Goal: Task Accomplishment & Management: Manage account settings

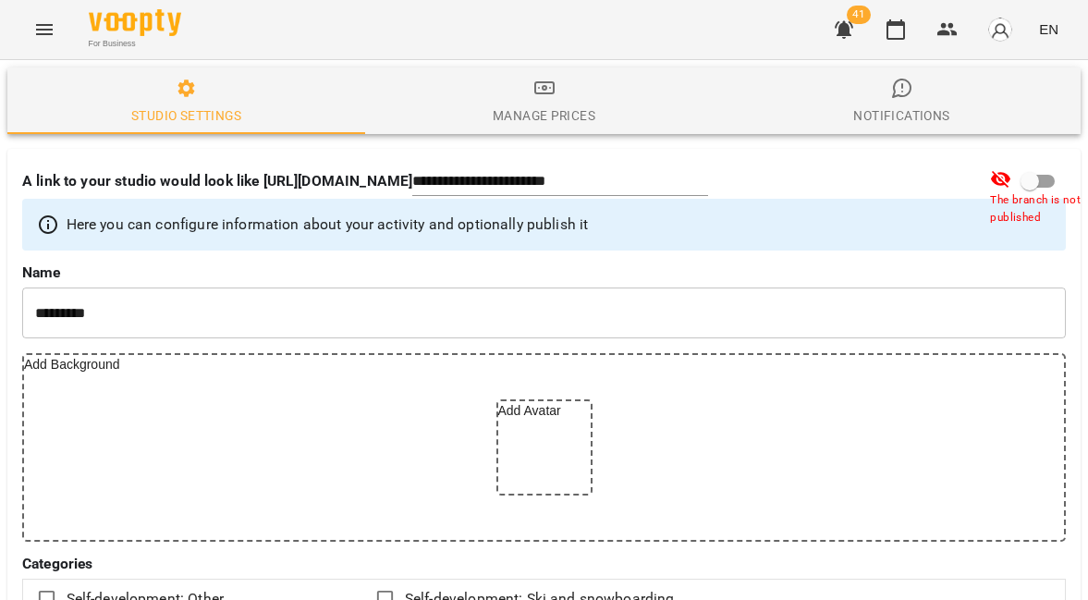
select select "**"
click at [63, 30] on button "Menu" at bounding box center [44, 29] width 44 height 44
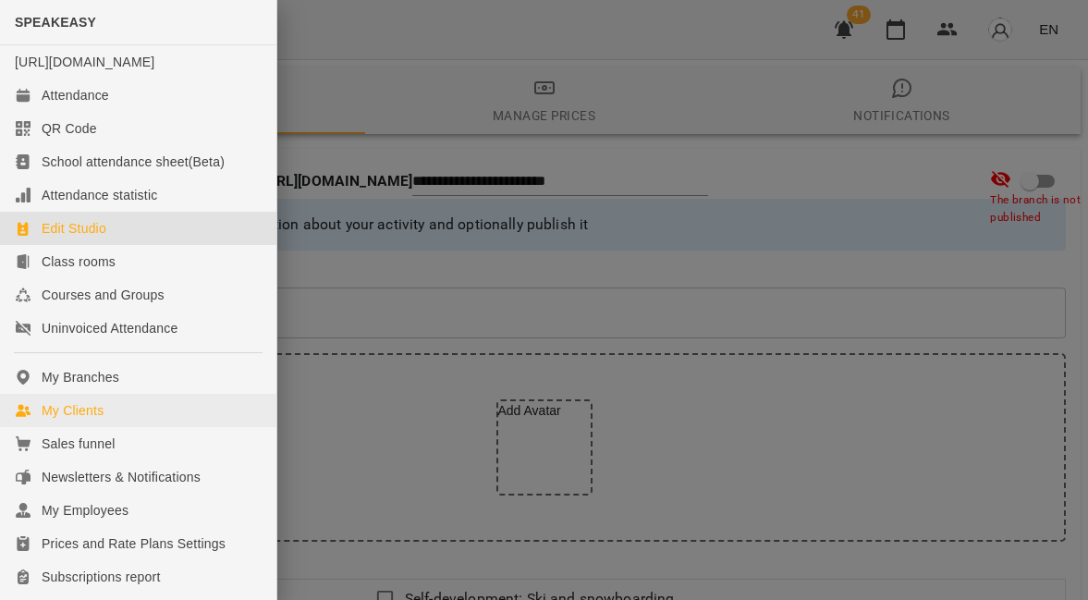
click at [134, 427] on link "My Clients" at bounding box center [138, 410] width 276 height 33
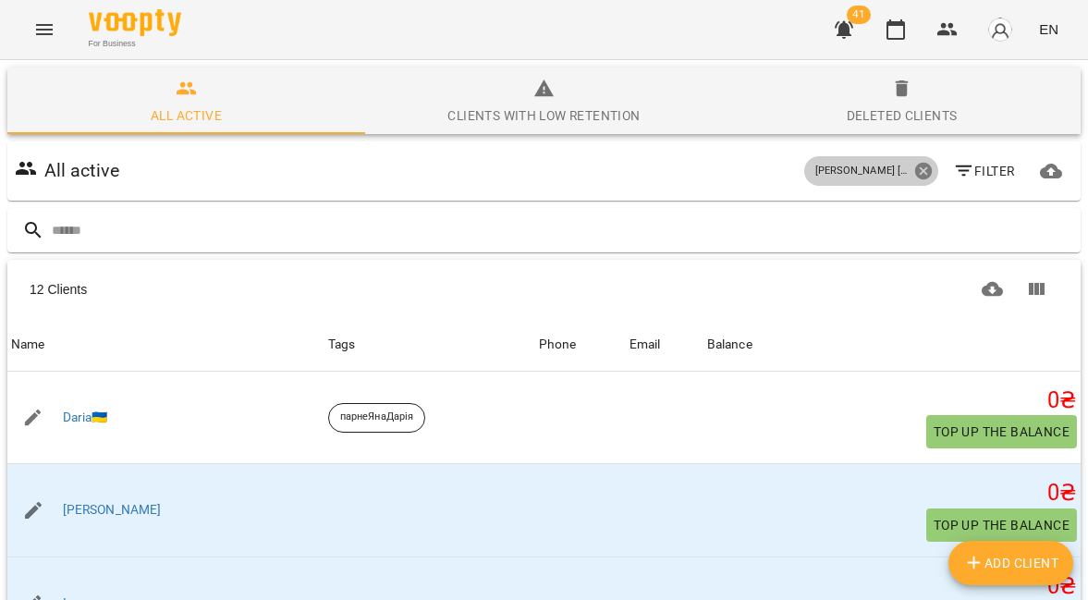
click at [913, 173] on icon at bounding box center [923, 171] width 20 height 20
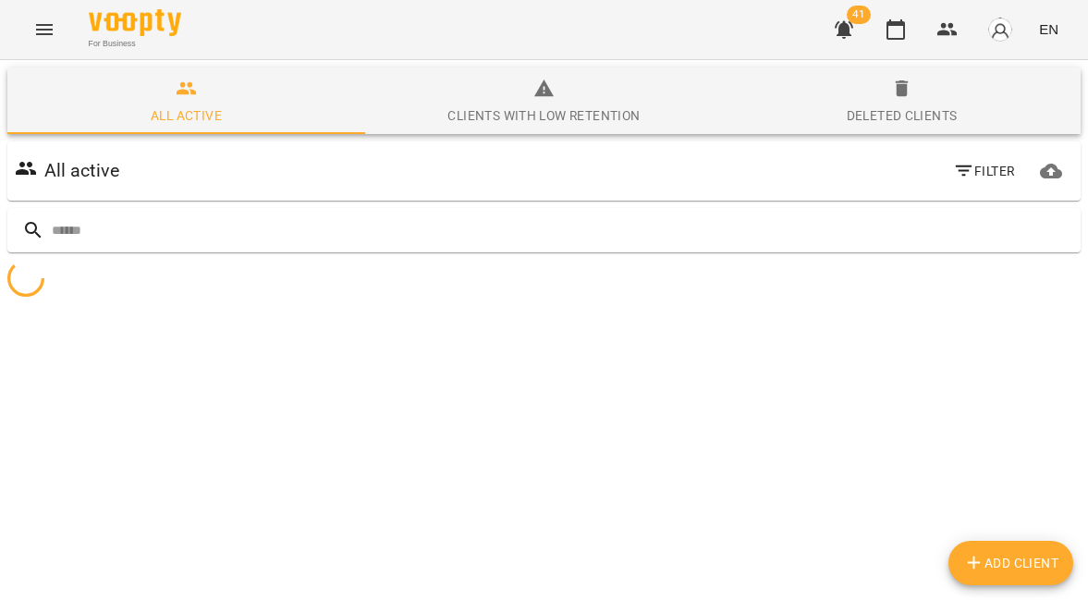
click at [978, 173] on span "Filter" at bounding box center [984, 171] width 62 height 22
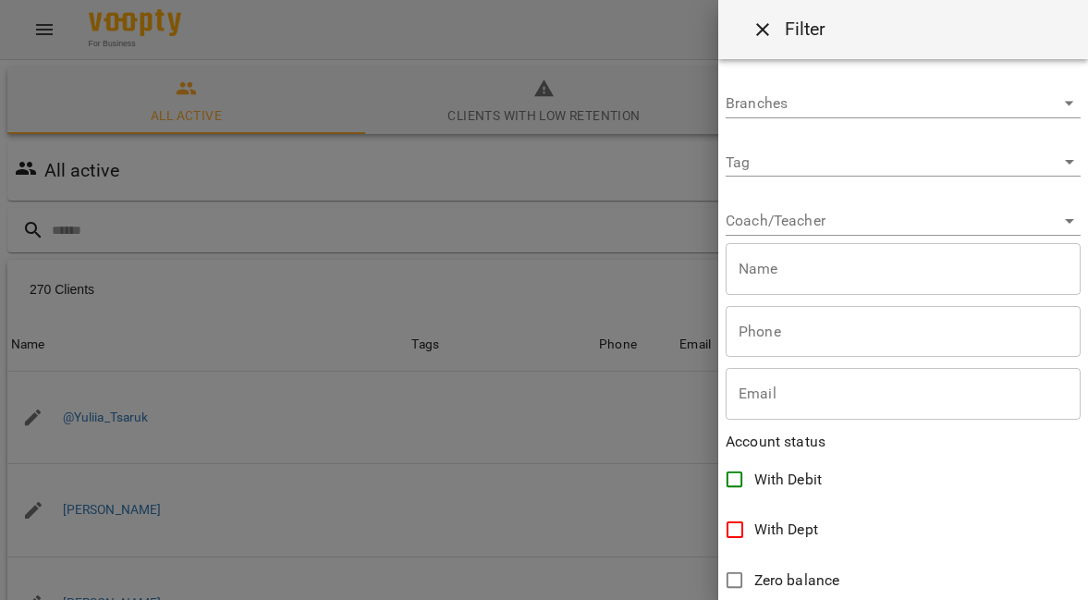
click at [879, 214] on body "For Business 41 EN All active Clients with low retention Deleted clients All ac…" at bounding box center [544, 481] width 1088 height 962
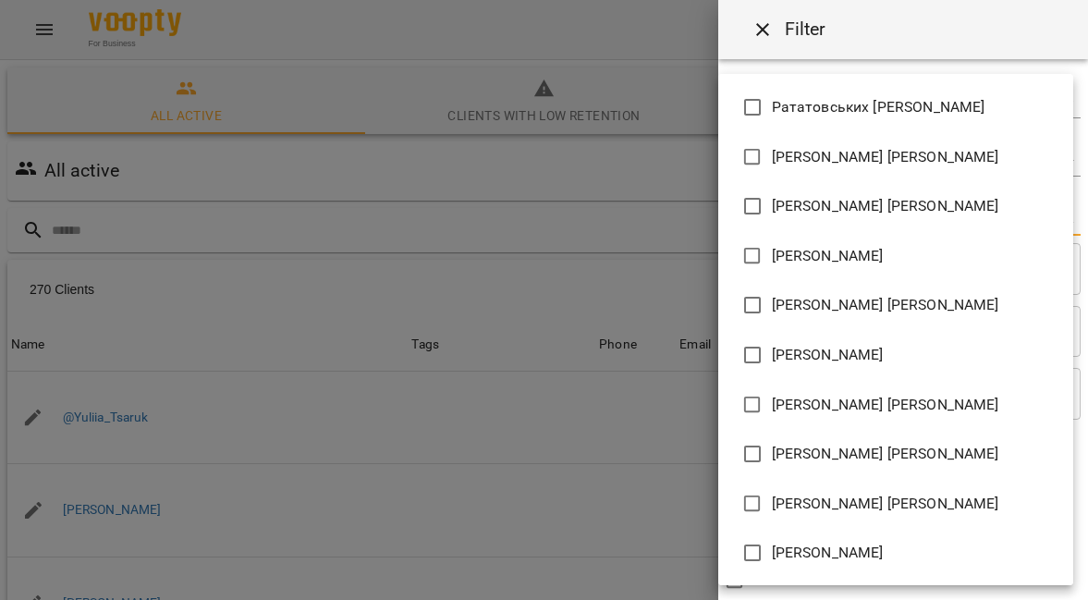
scroll to position [1336, 0]
click at [781, 465] on li "[PERSON_NAME] [PERSON_NAME]" at bounding box center [895, 454] width 355 height 50
type input "**********"
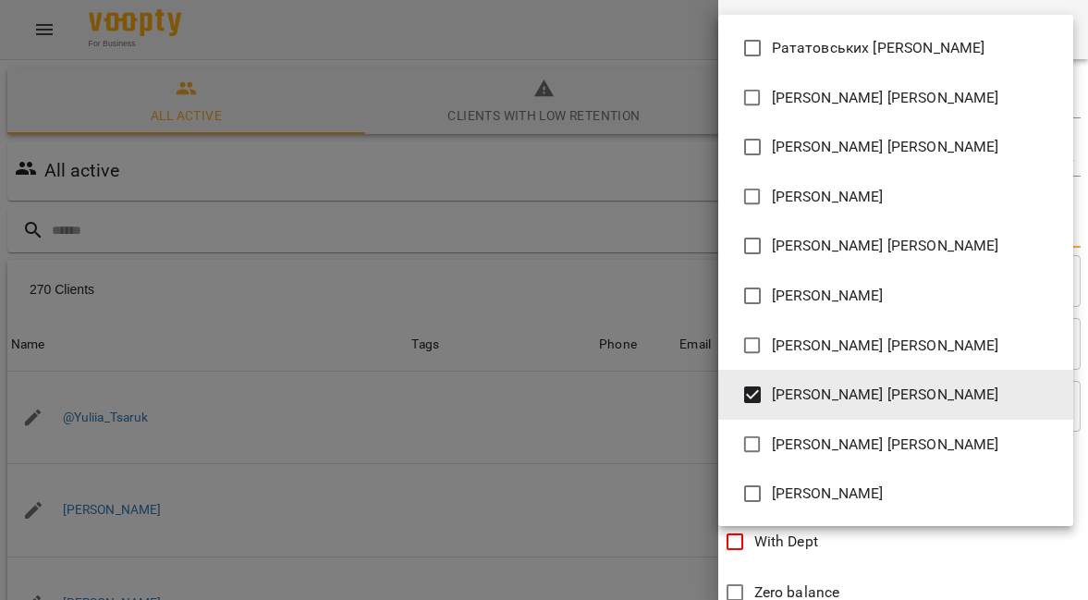
click at [541, 251] on div at bounding box center [544, 300] width 1088 height 600
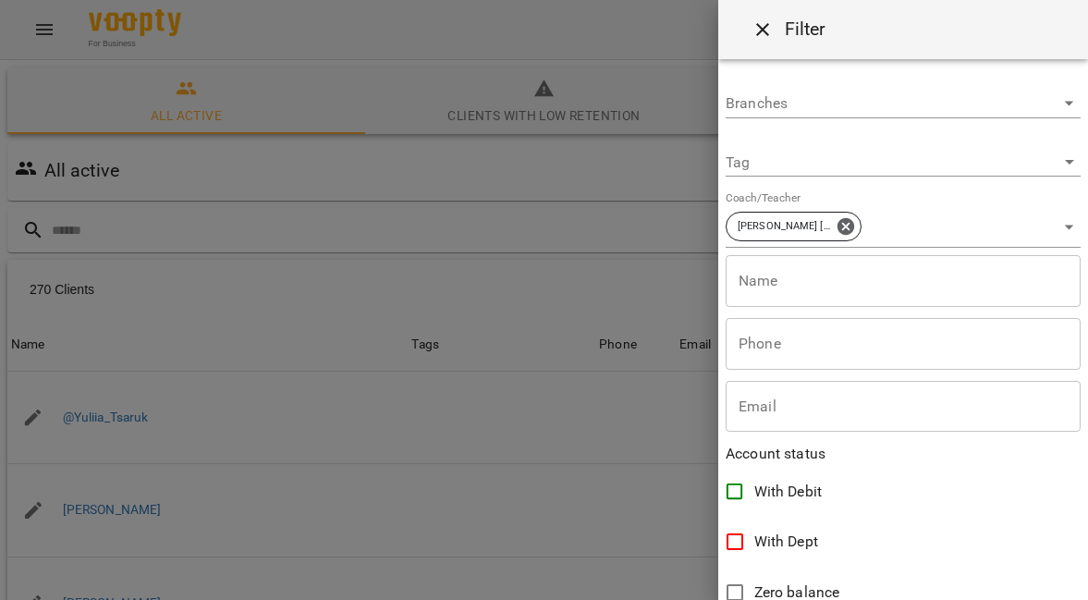
click at [329, 179] on div at bounding box center [544, 300] width 1088 height 600
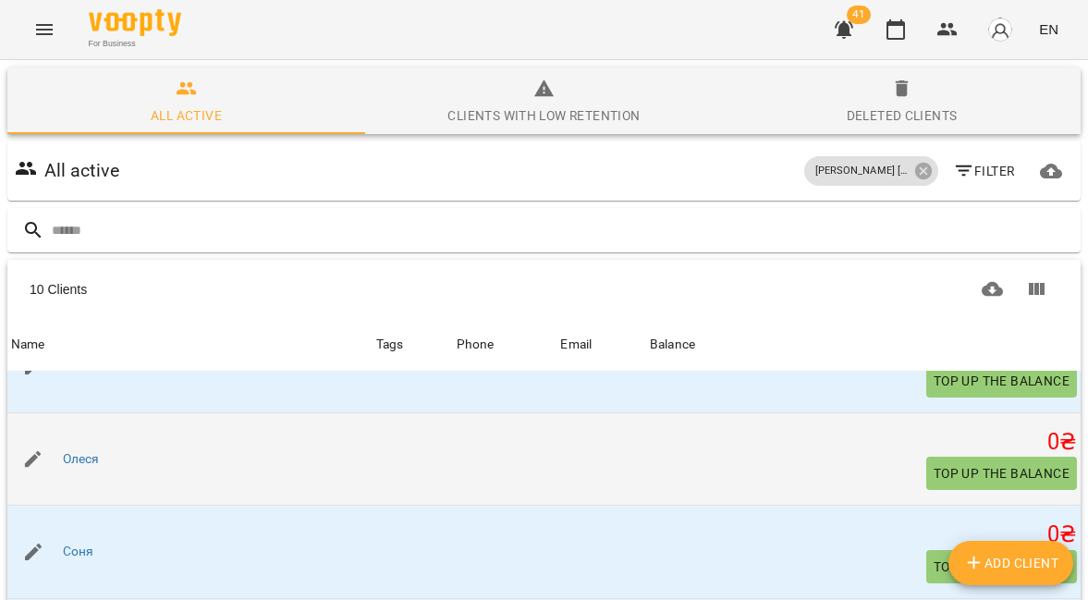
scroll to position [515, 0]
click at [90, 459] on link "Олеся" at bounding box center [81, 460] width 37 height 18
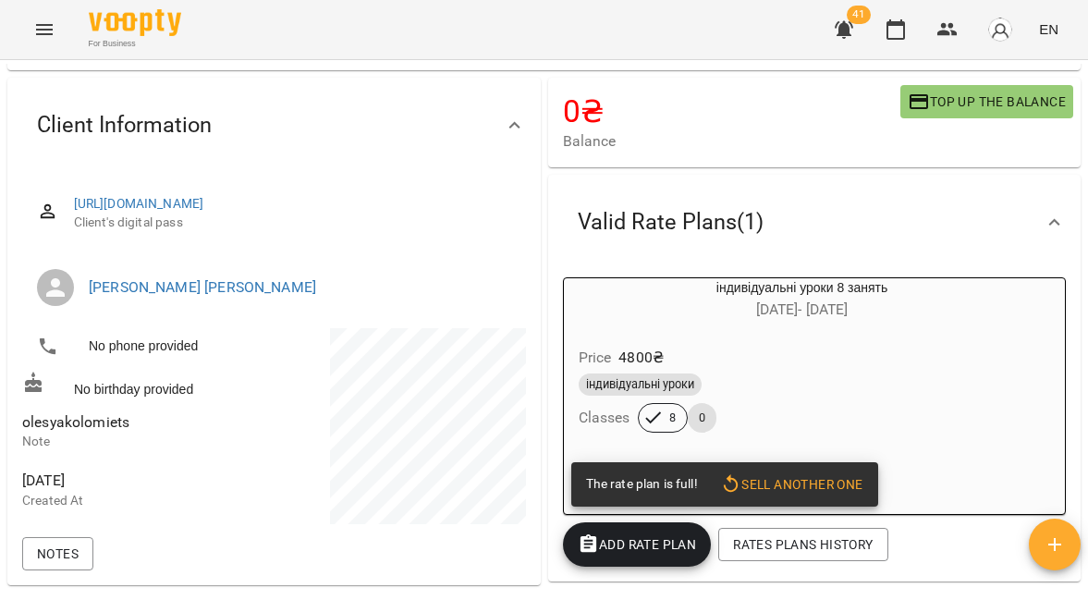
scroll to position [128, 0]
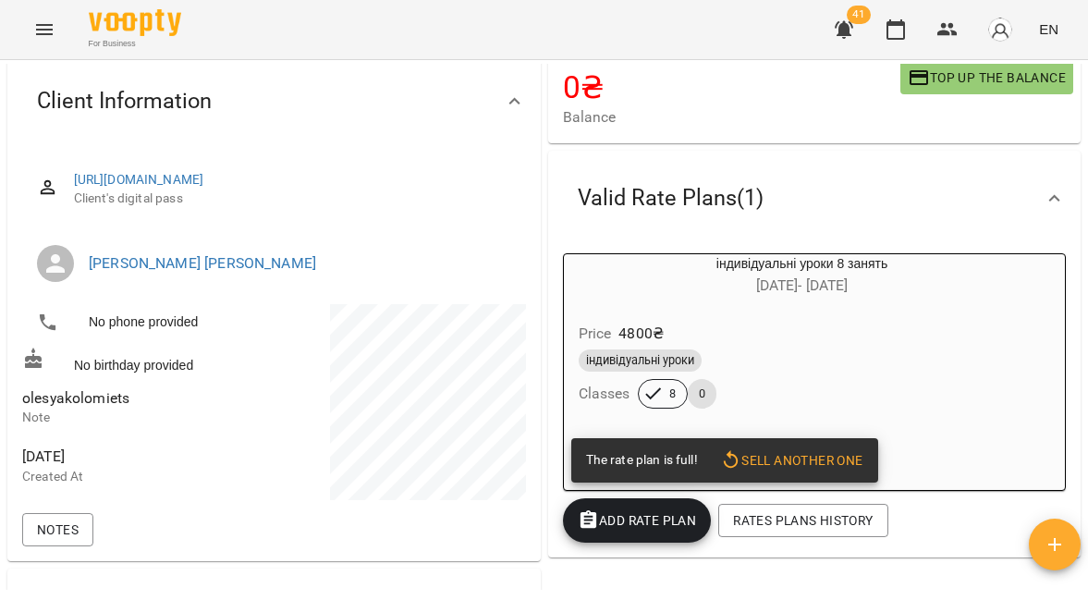
click at [116, 407] on span "olesyakolomiets" at bounding box center [75, 398] width 107 height 18
copy span "olesyakolomiets"
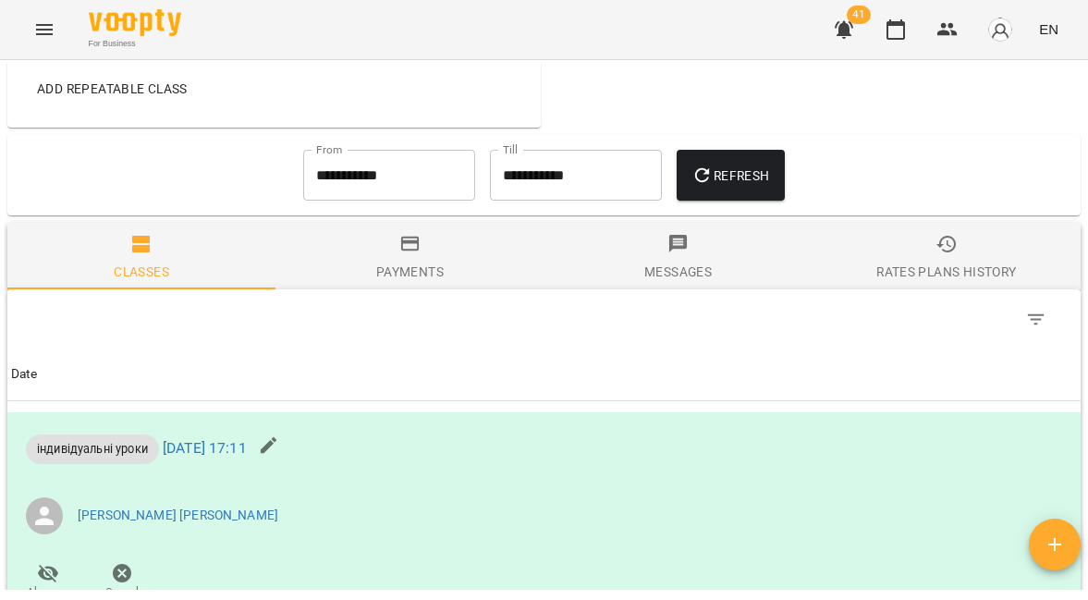
scroll to position [703, 0]
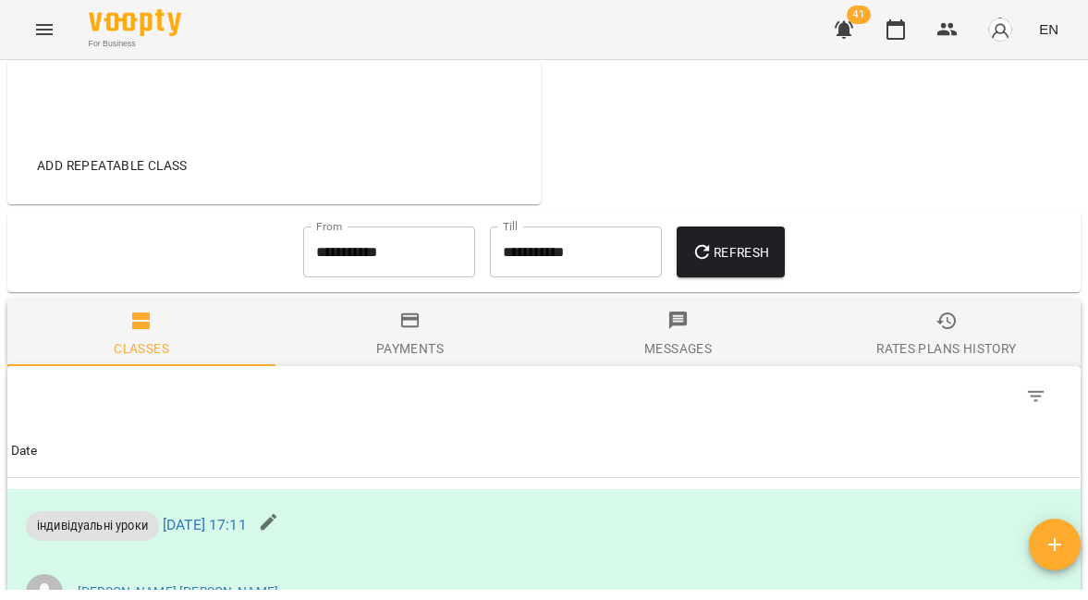
click at [383, 263] on input "**********" at bounding box center [389, 253] width 172 height 52
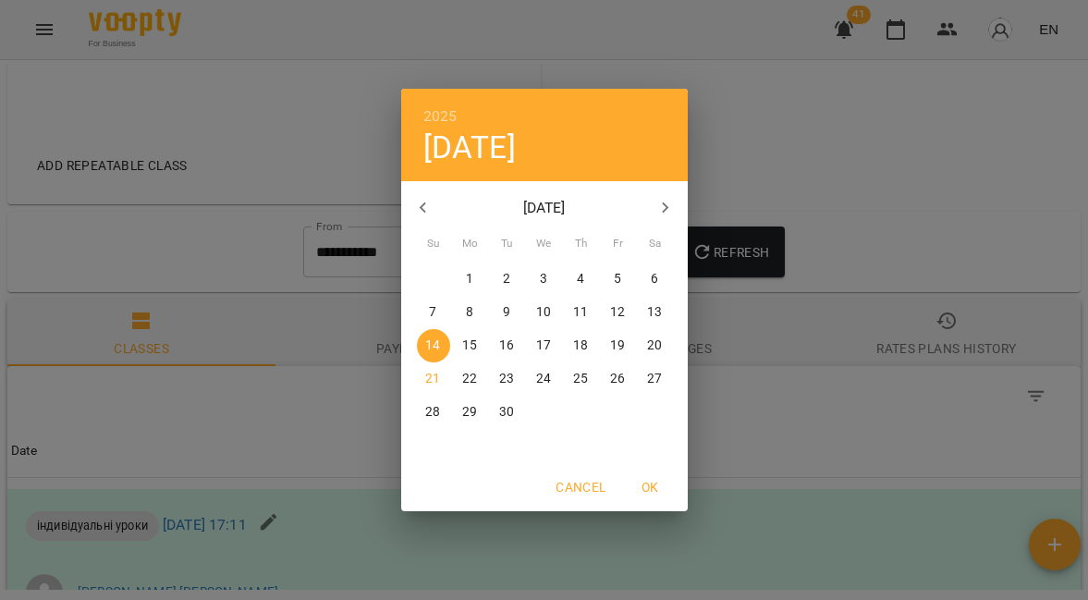
click at [430, 202] on icon "button" at bounding box center [423, 208] width 22 height 22
click at [509, 292] on div "29" at bounding box center [507, 279] width 37 height 33
click at [548, 337] on p "13" at bounding box center [543, 346] width 15 height 18
type input "**********"
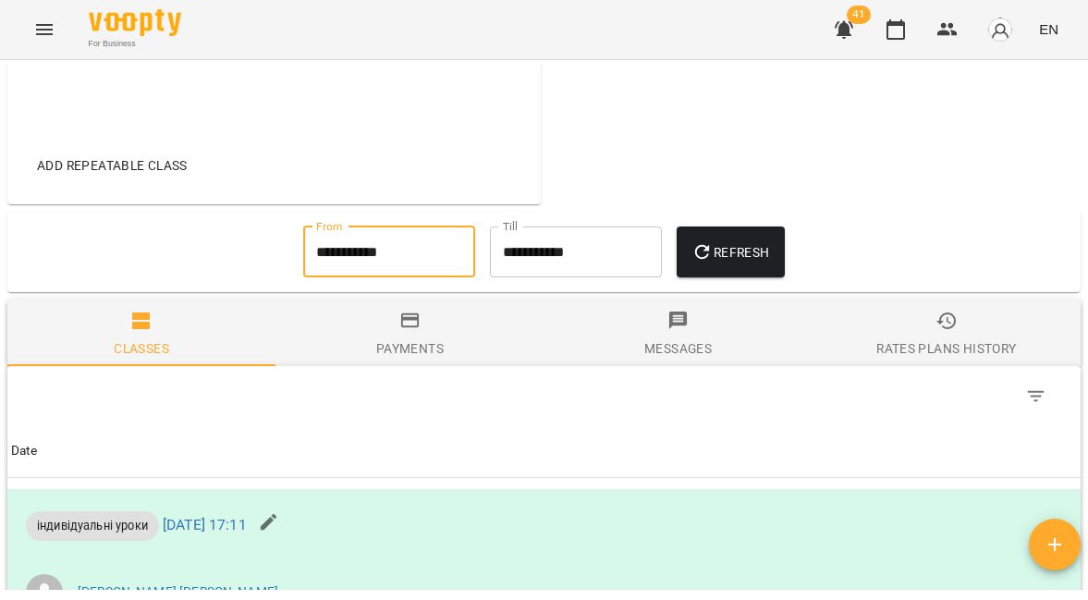
click at [708, 263] on icon "button" at bounding box center [703, 252] width 22 height 22
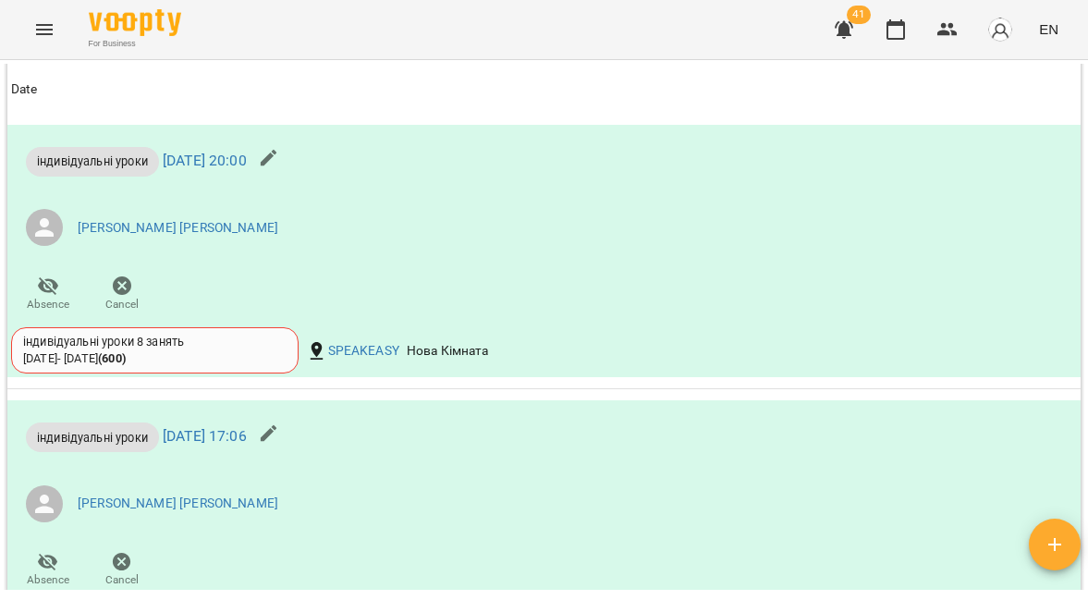
scroll to position [643, 0]
